Goal: Information Seeking & Learning: Learn about a topic

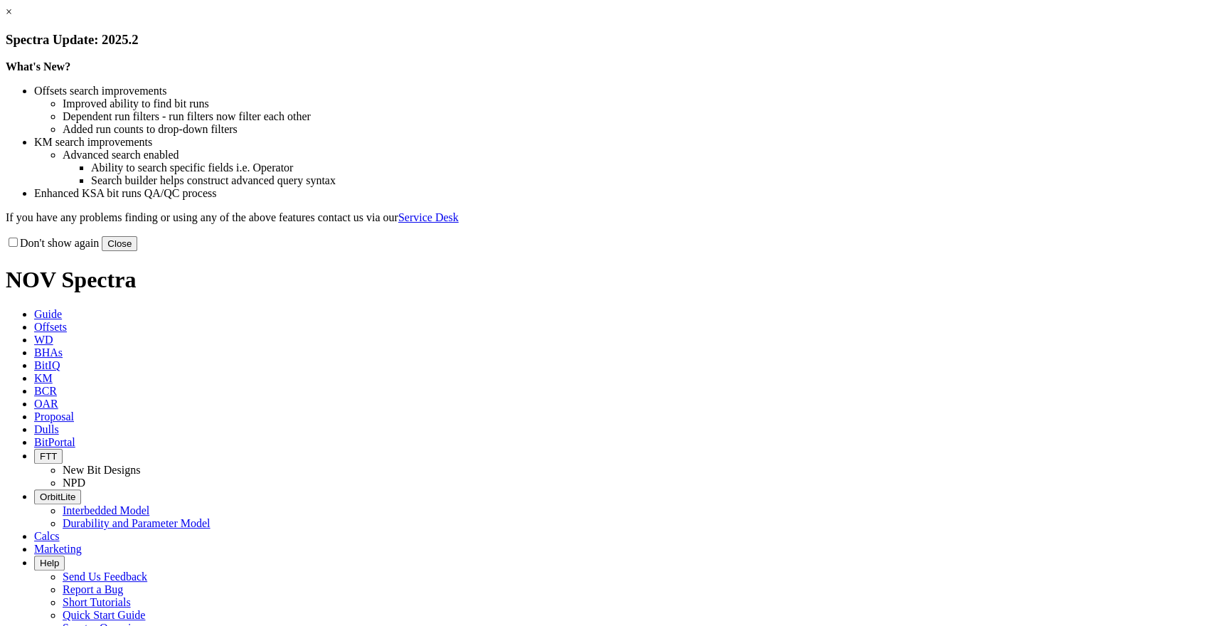
click at [12, 18] on link "×" at bounding box center [9, 12] width 6 height 12
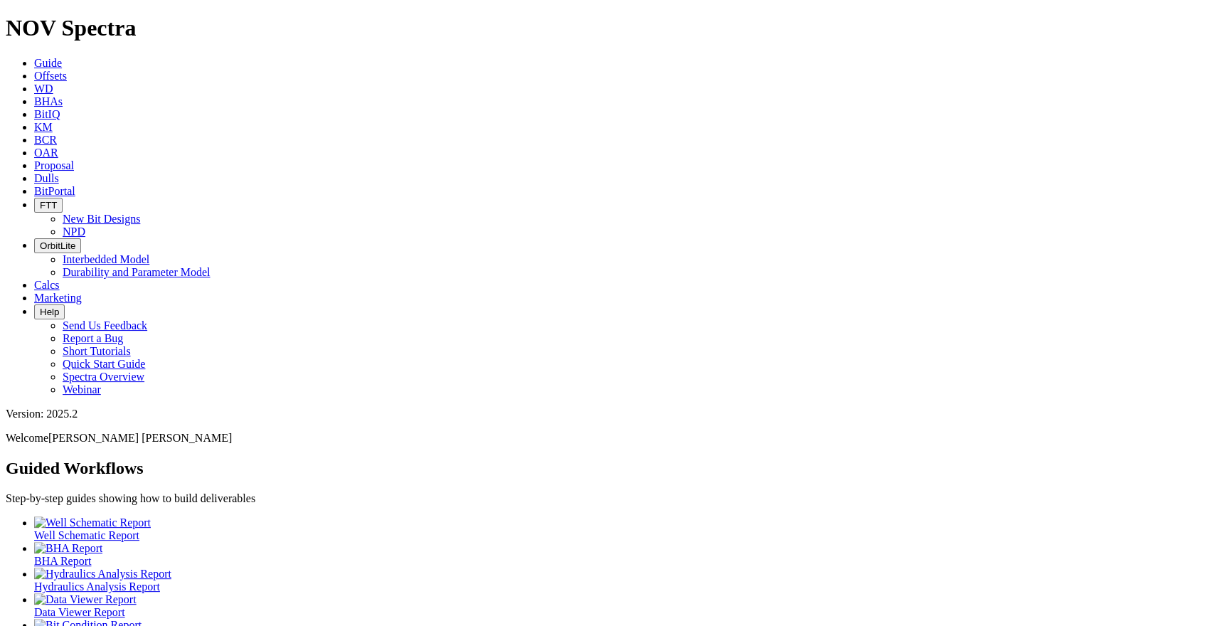
scroll to position [59, 0]
click at [67, 70] on link "Offsets" at bounding box center [50, 76] width 33 height 12
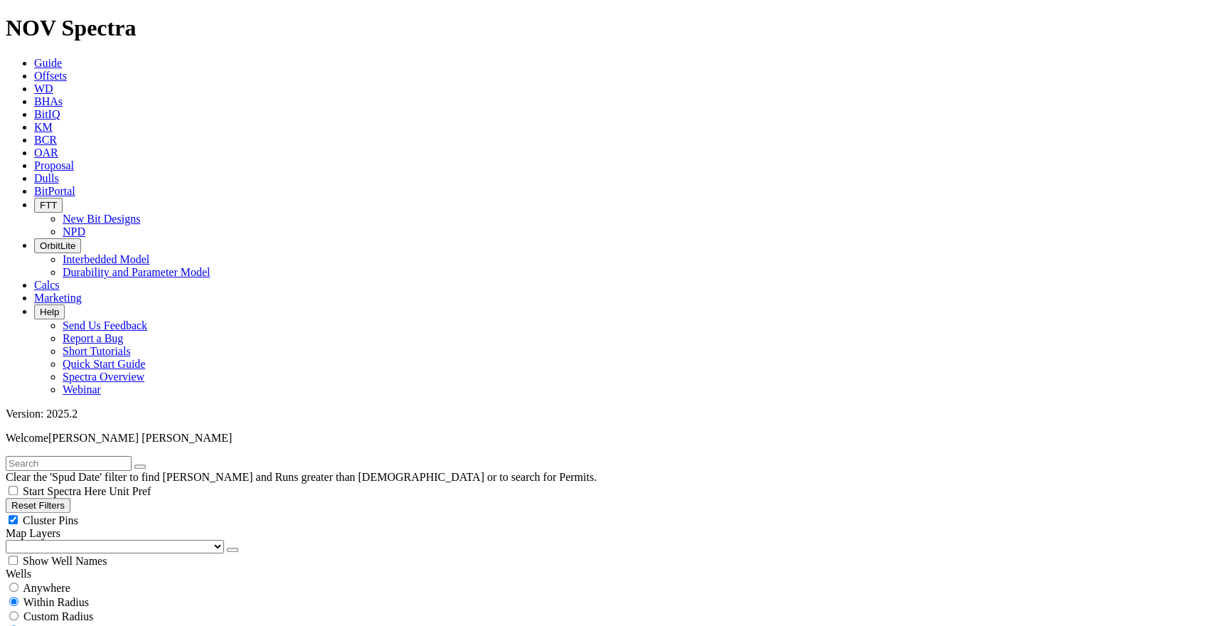
click at [90, 540] on select "US Counties [GEOGRAPHIC_DATA], [GEOGRAPHIC_DATA] [GEOGRAPHIC_DATA], [GEOGRAPHIC…" at bounding box center [115, 547] width 218 height 14
click at [11, 540] on select "US Counties [GEOGRAPHIC_DATA], [GEOGRAPHIC_DATA] [GEOGRAPHIC_DATA], [GEOGRAPHIC…" at bounding box center [115, 547] width 218 height 14
